Goal: Transaction & Acquisition: Download file/media

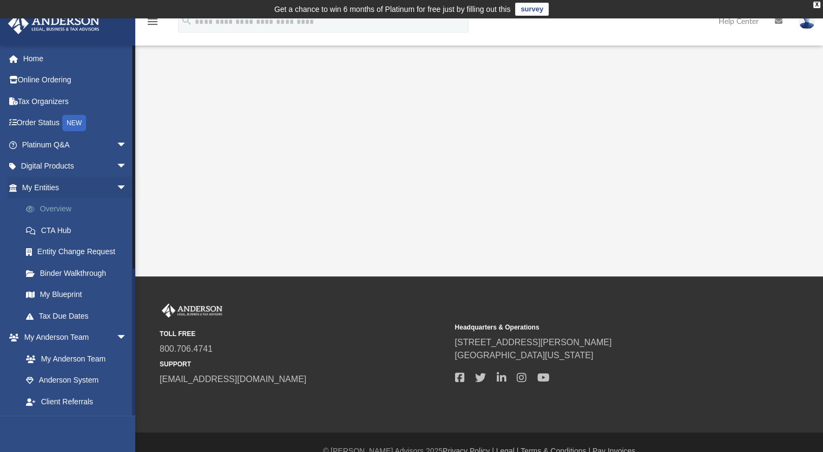
click at [54, 208] on link "Overview" at bounding box center [79, 209] width 128 height 22
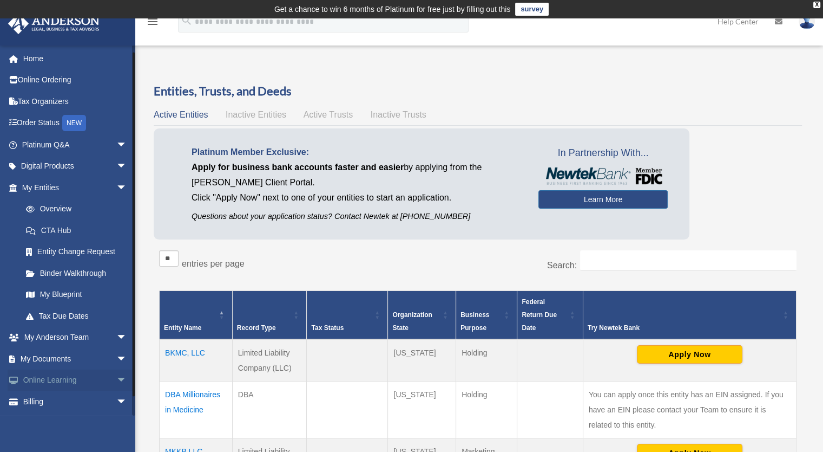
scroll to position [20, 0]
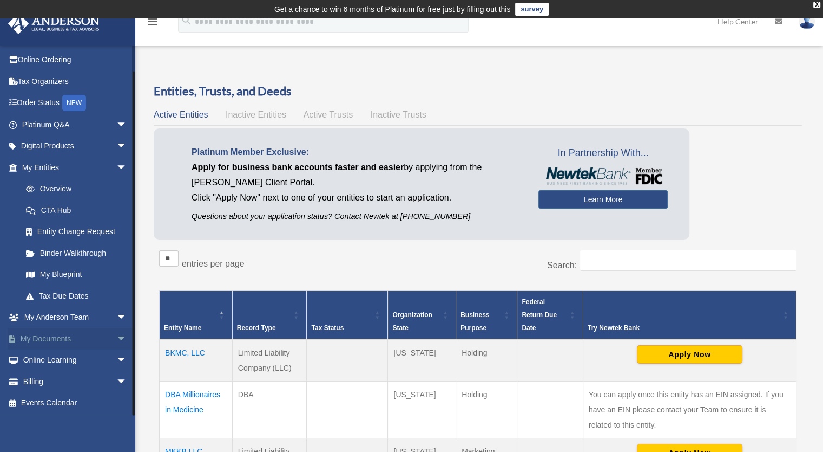
click at [116, 337] on span "arrow_drop_down" at bounding box center [127, 339] width 22 height 22
click at [48, 364] on link "Box" at bounding box center [79, 360] width 128 height 22
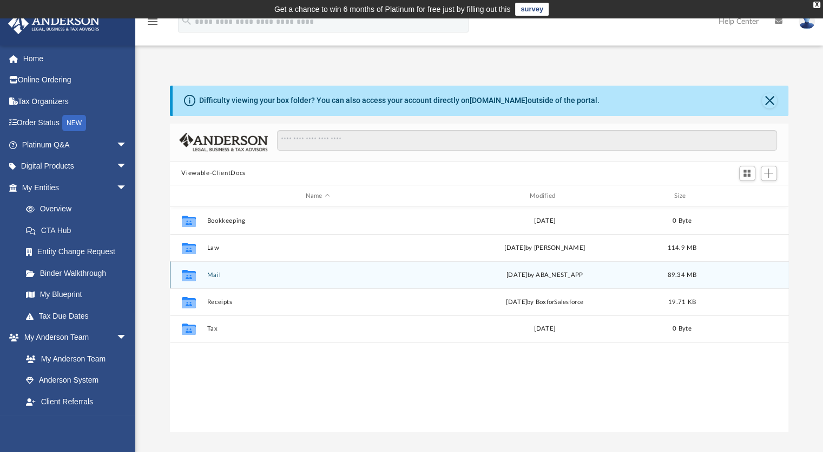
scroll to position [238, 611]
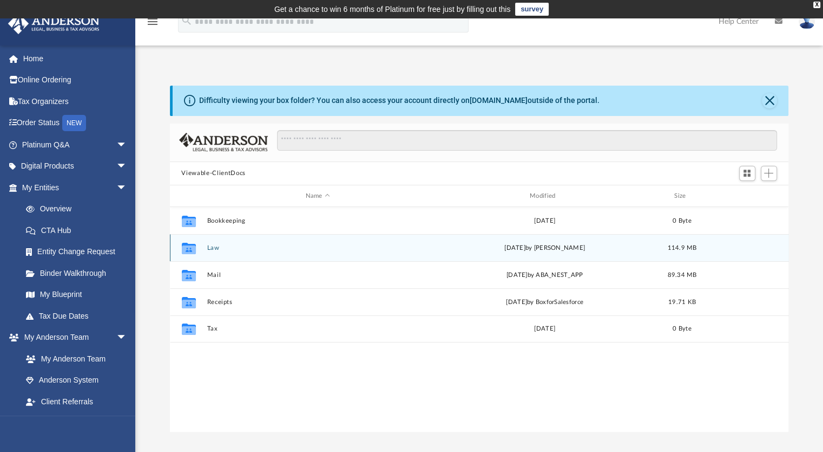
click at [214, 247] on button "Law" at bounding box center [318, 247] width 222 height 7
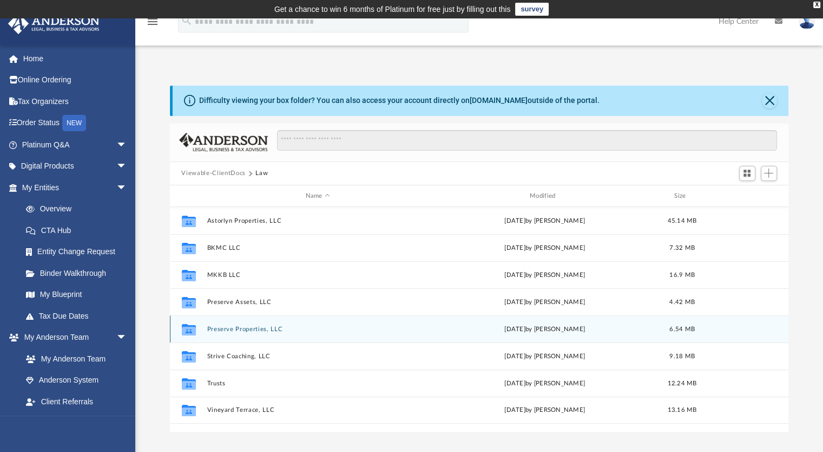
click at [259, 331] on button "Preserve Properties, LLC" at bounding box center [318, 328] width 222 height 7
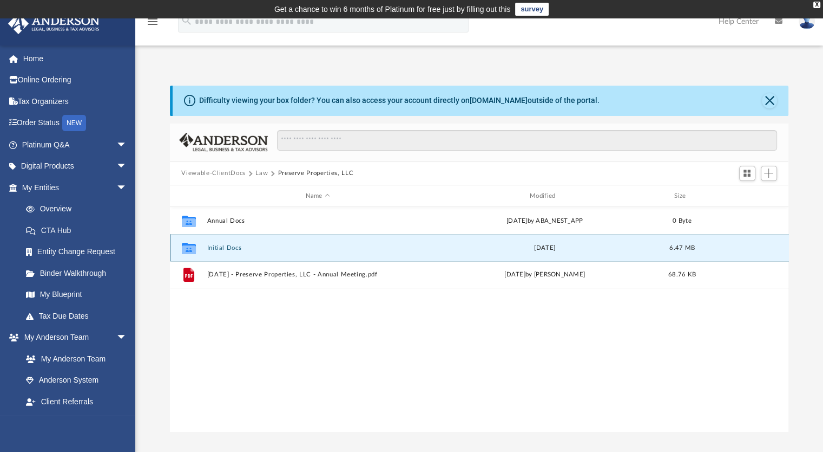
click at [219, 248] on button "Initial Docs" at bounding box center [318, 247] width 222 height 7
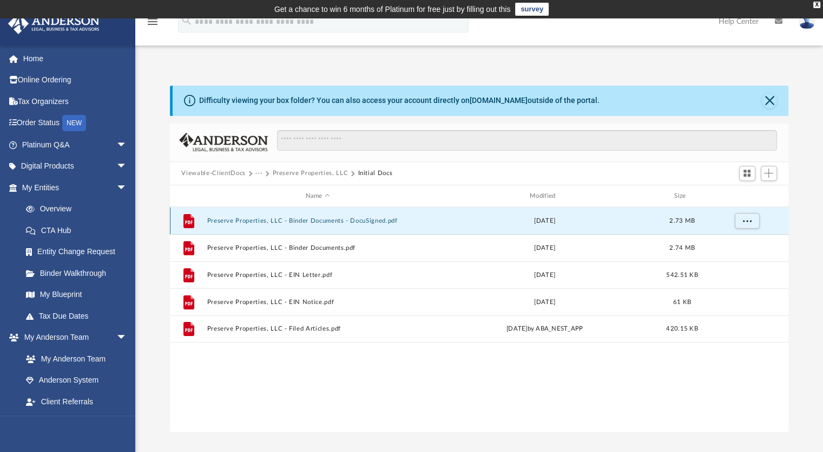
click at [365, 219] on button "Preserve Properties, LLC - Binder Documents - DocuSigned.pdf" at bounding box center [318, 220] width 222 height 7
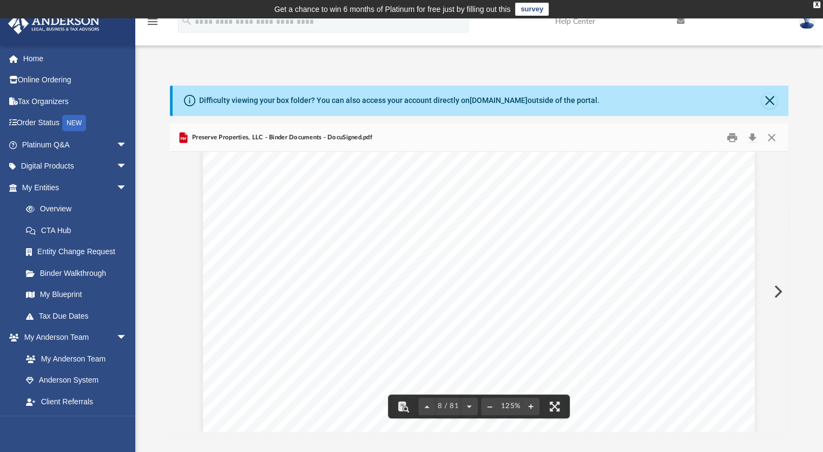
scroll to position [5143, 0]
click at [754, 142] on button "Download" at bounding box center [752, 137] width 19 height 17
